Goal: Navigation & Orientation: Find specific page/section

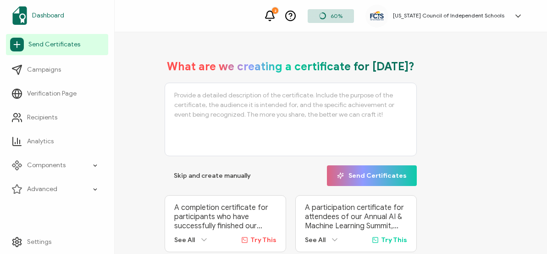
click at [69, 15] on link "Dashboard" at bounding box center [57, 16] width 102 height 26
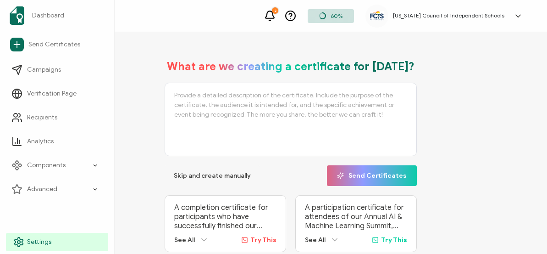
click at [55, 240] on link "Settings" at bounding box center [57, 241] width 102 height 18
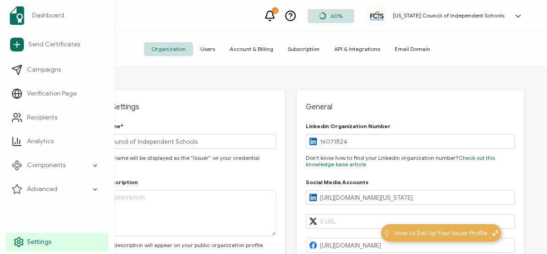
type input "[US_STATE]"
type input "[GEOGRAPHIC_DATA]"
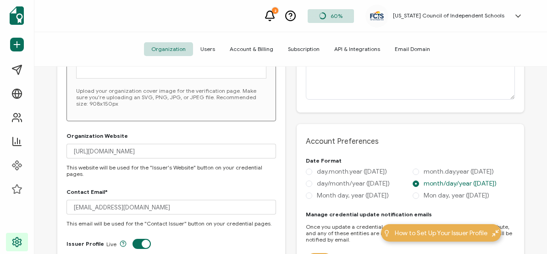
scroll to position [349, 0]
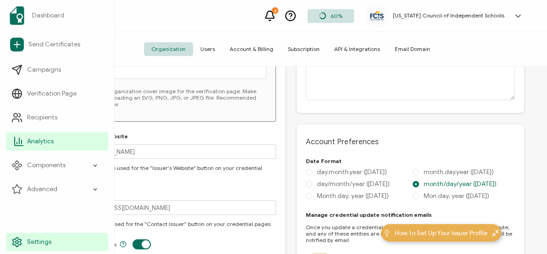
click at [33, 146] on link "Analytics" at bounding box center [57, 141] width 102 height 18
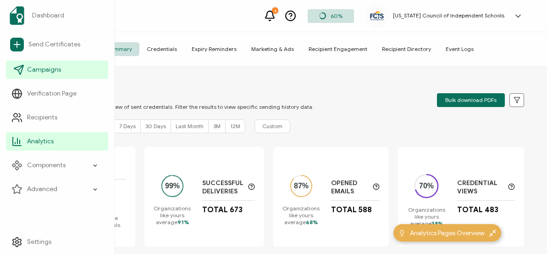
click at [30, 66] on span "Campaigns" at bounding box center [44, 69] width 34 height 9
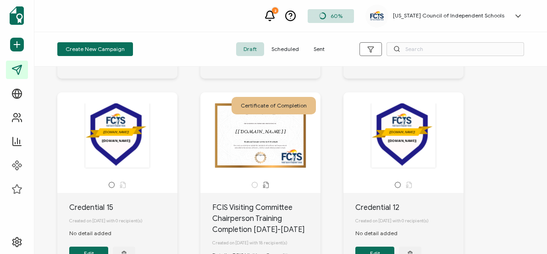
scroll to position [193, 0]
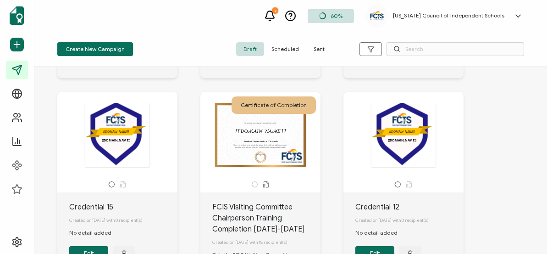
click at [291, 111] on div "Certificate of Completion" at bounding box center [274, 104] width 84 height 17
click at [520, 18] on icon at bounding box center [517, 15] width 9 height 9
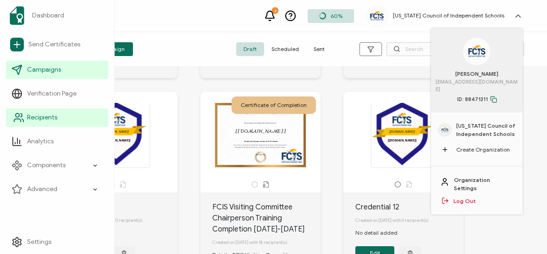
click at [37, 114] on span "Recipients" at bounding box center [42, 117] width 30 height 9
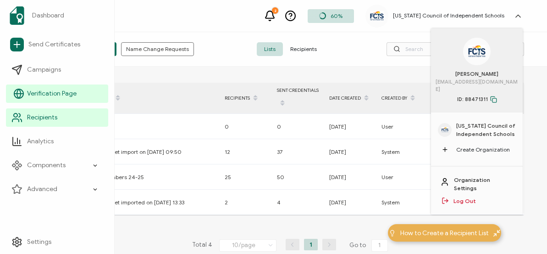
click at [44, 97] on span "Verification Page" at bounding box center [52, 93] width 50 height 9
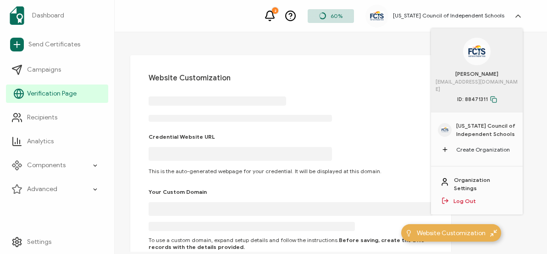
type input "[US_STATE][DOMAIN_NAME]"
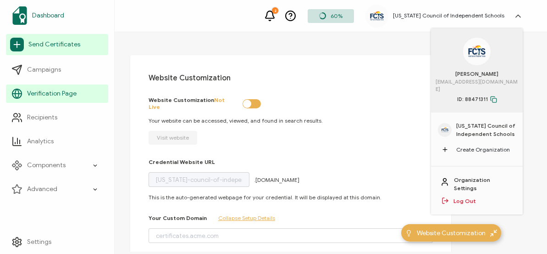
click at [59, 18] on span "Dashboard" at bounding box center [48, 15] width 32 height 9
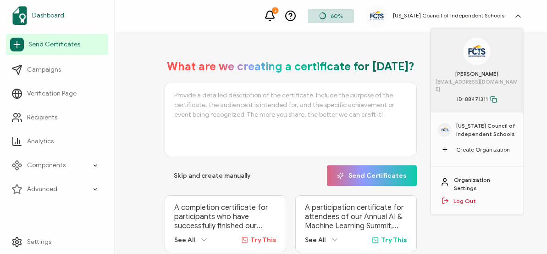
click at [59, 18] on span "Dashboard" at bounding box center [48, 15] width 32 height 9
